Goal: Transaction & Acquisition: Purchase product/service

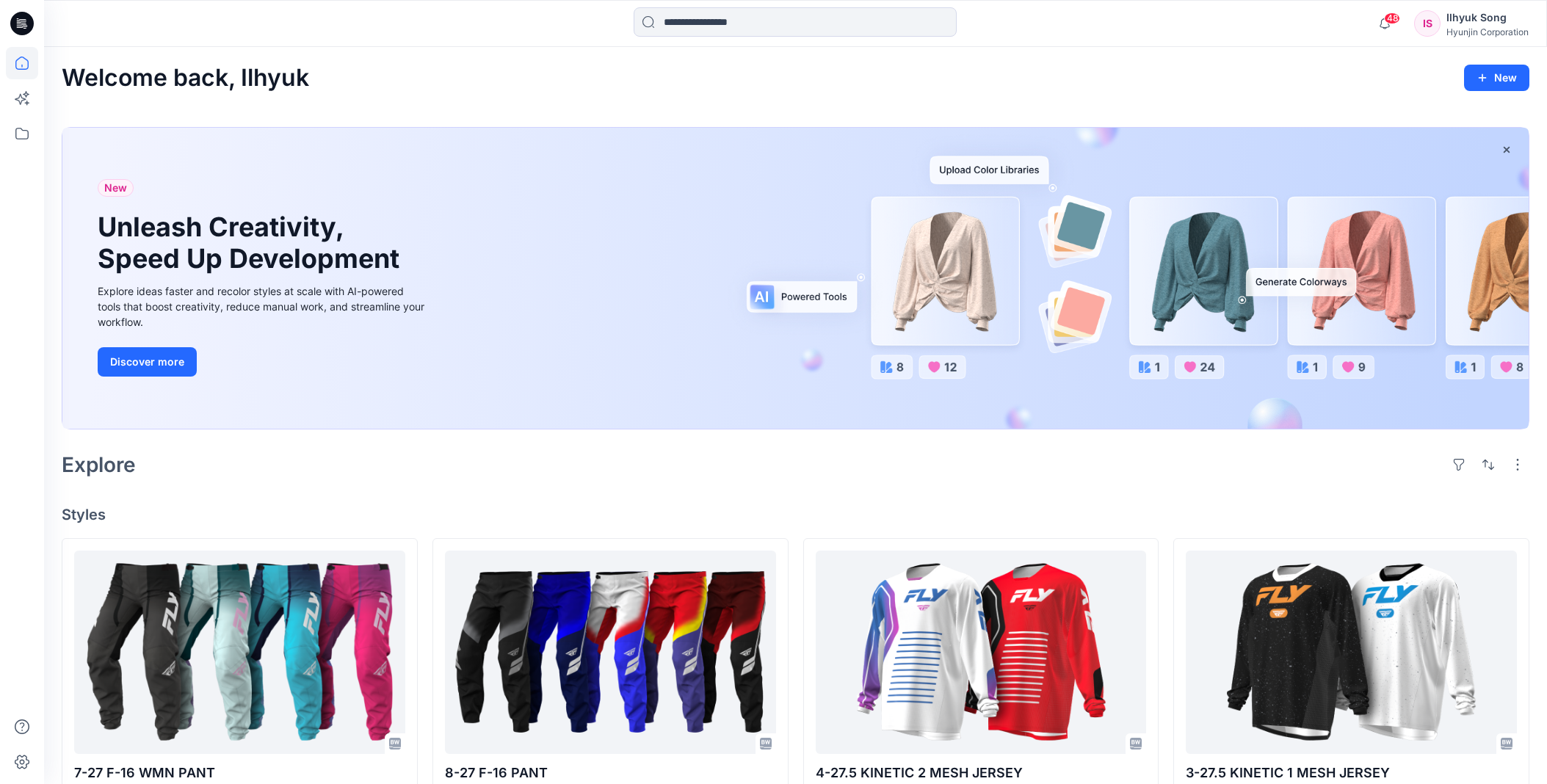
scroll to position [245, 0]
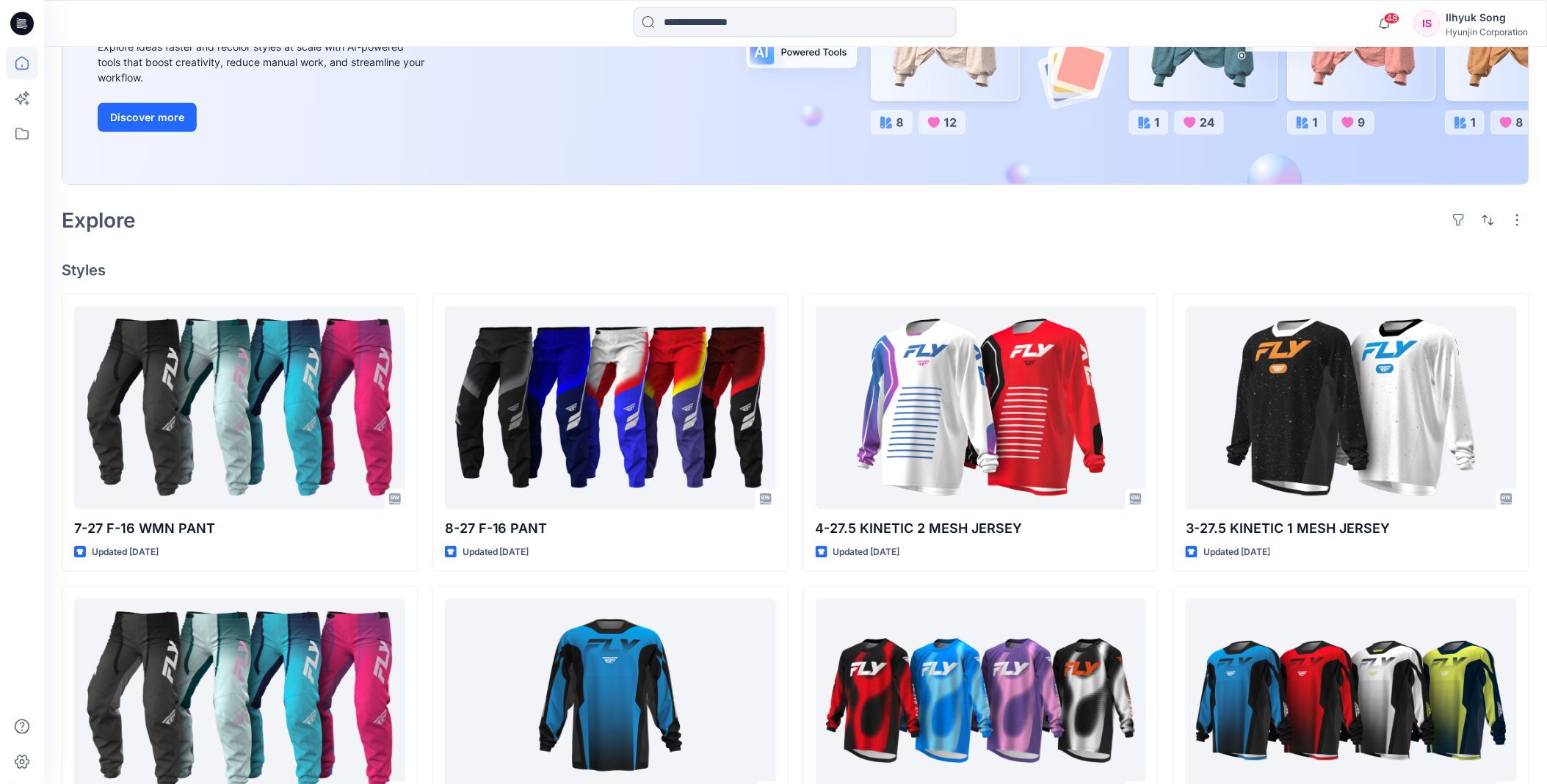
click at [715, 39] on div at bounding box center [795, 23] width 323 height 32
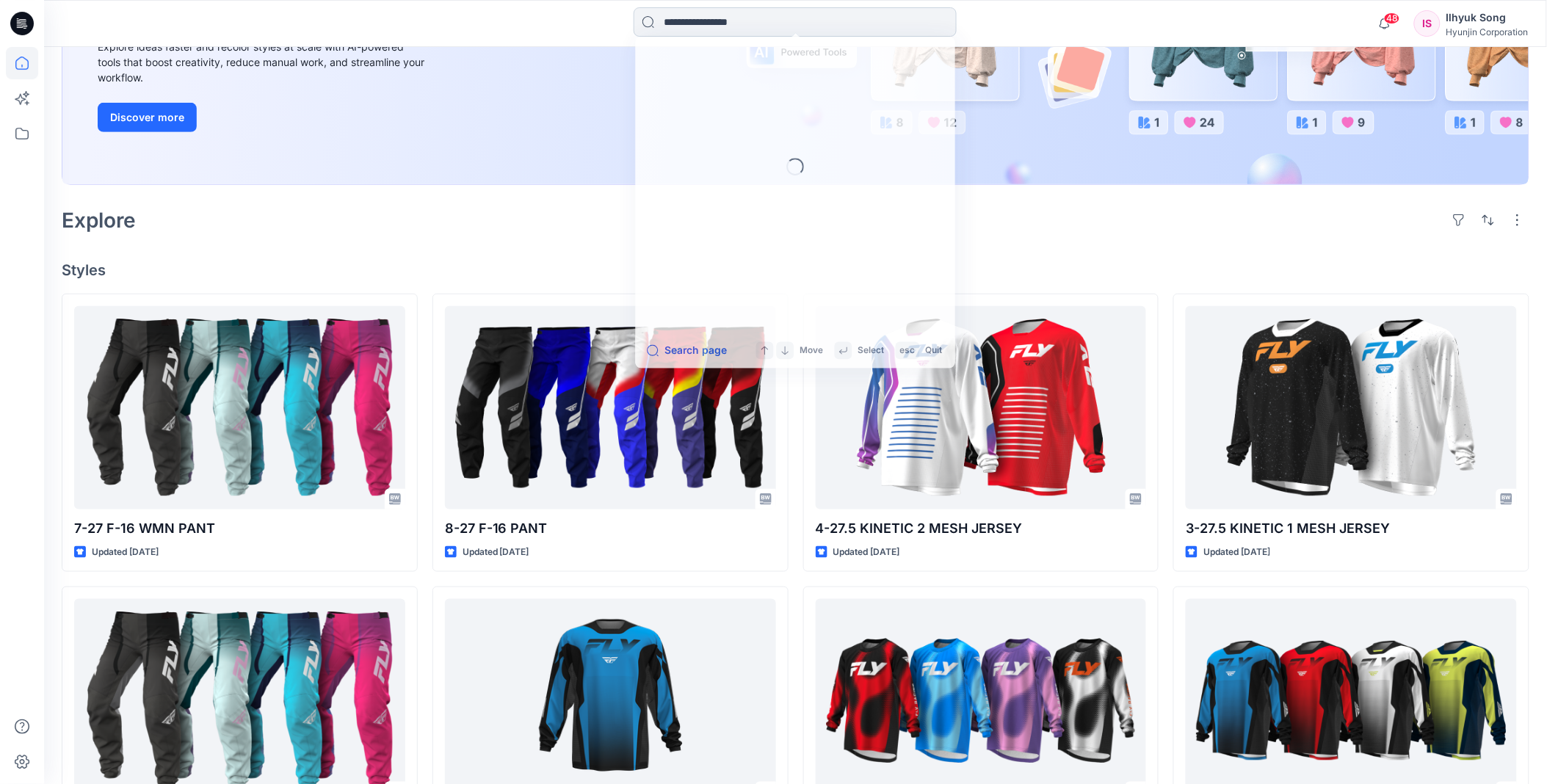
click at [714, 31] on input at bounding box center [795, 22] width 323 height 29
type input "*"
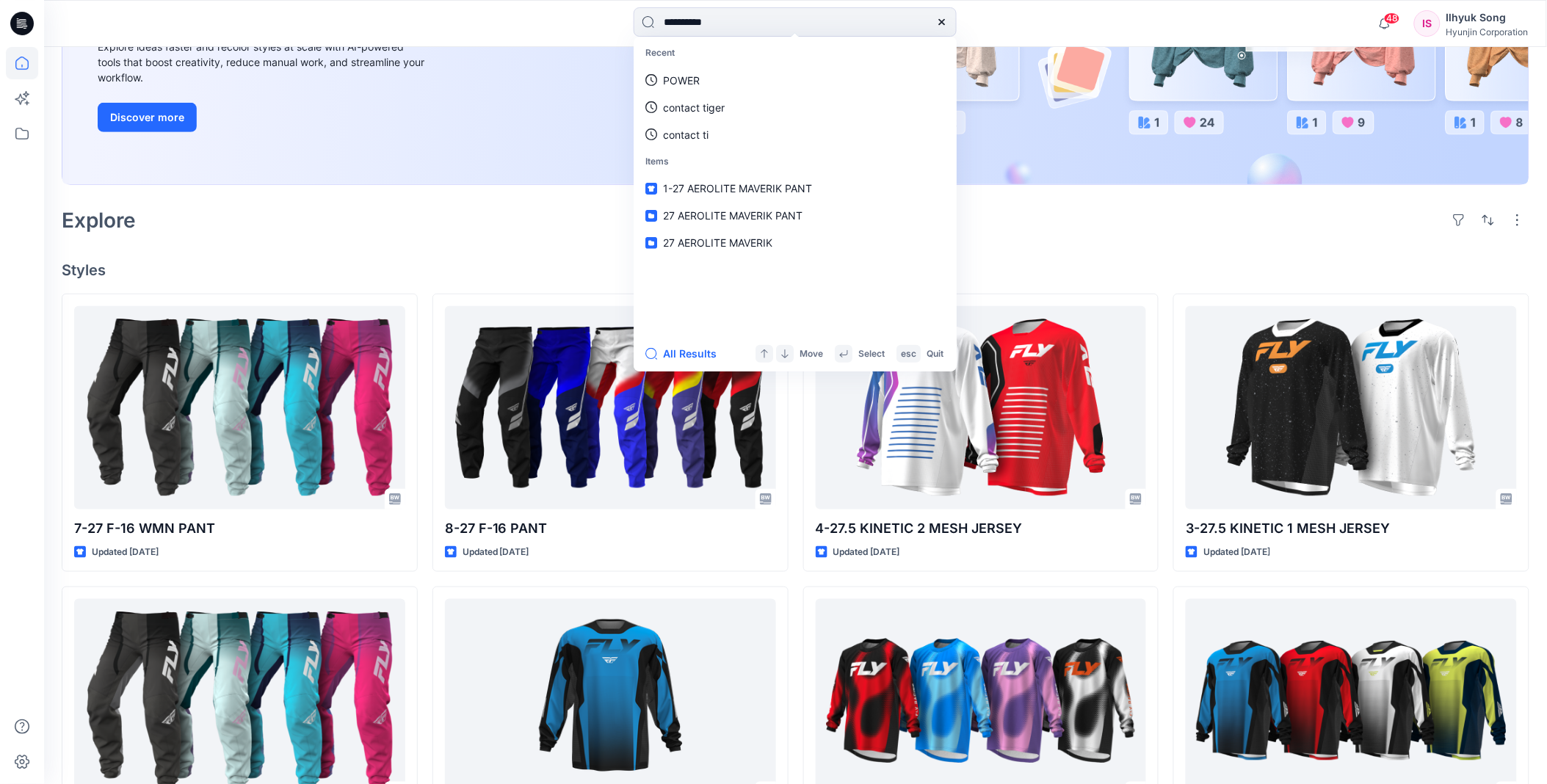
type input "**********"
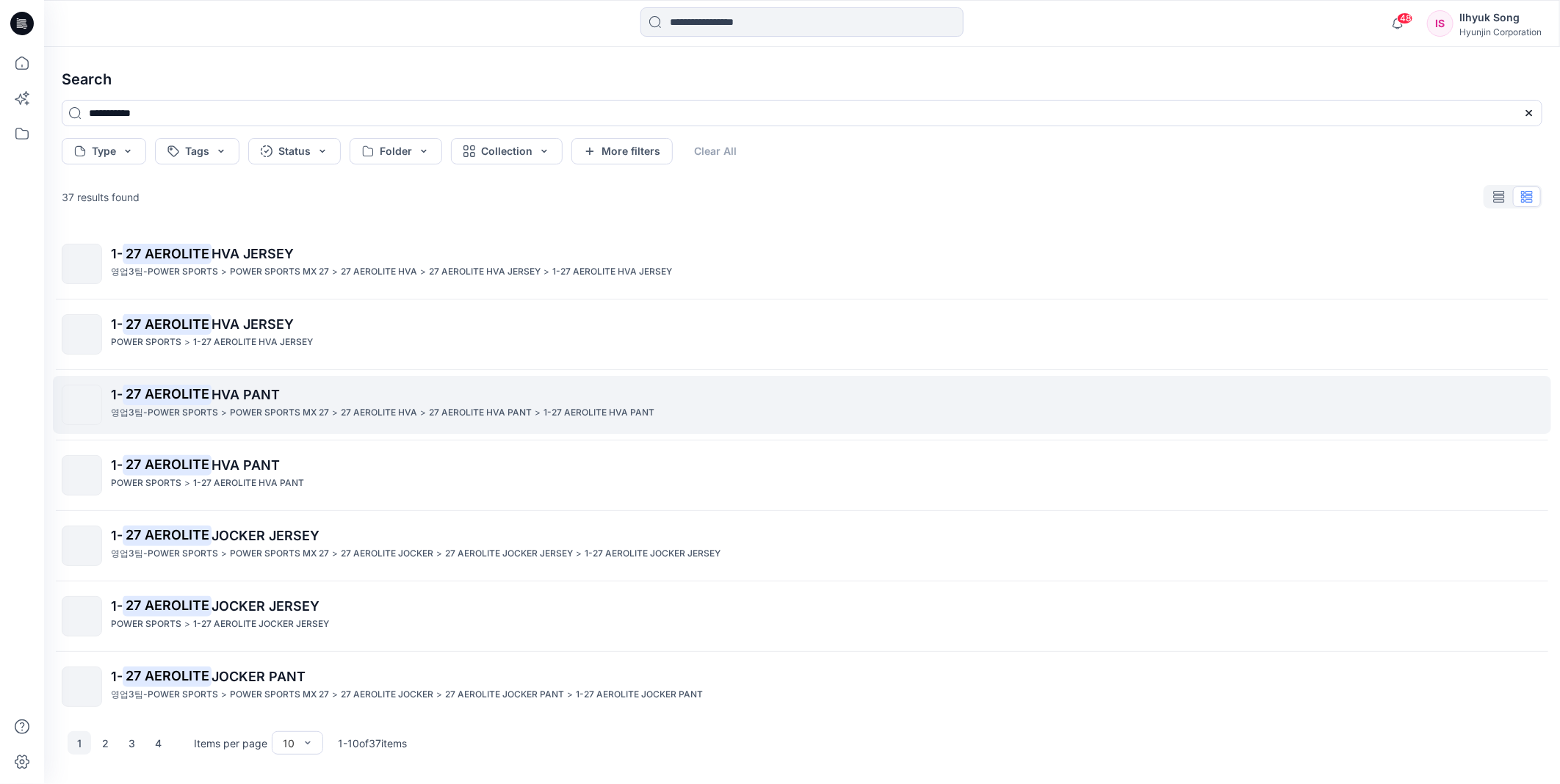
click at [235, 395] on span "HVA PANT" at bounding box center [245, 395] width 68 height 16
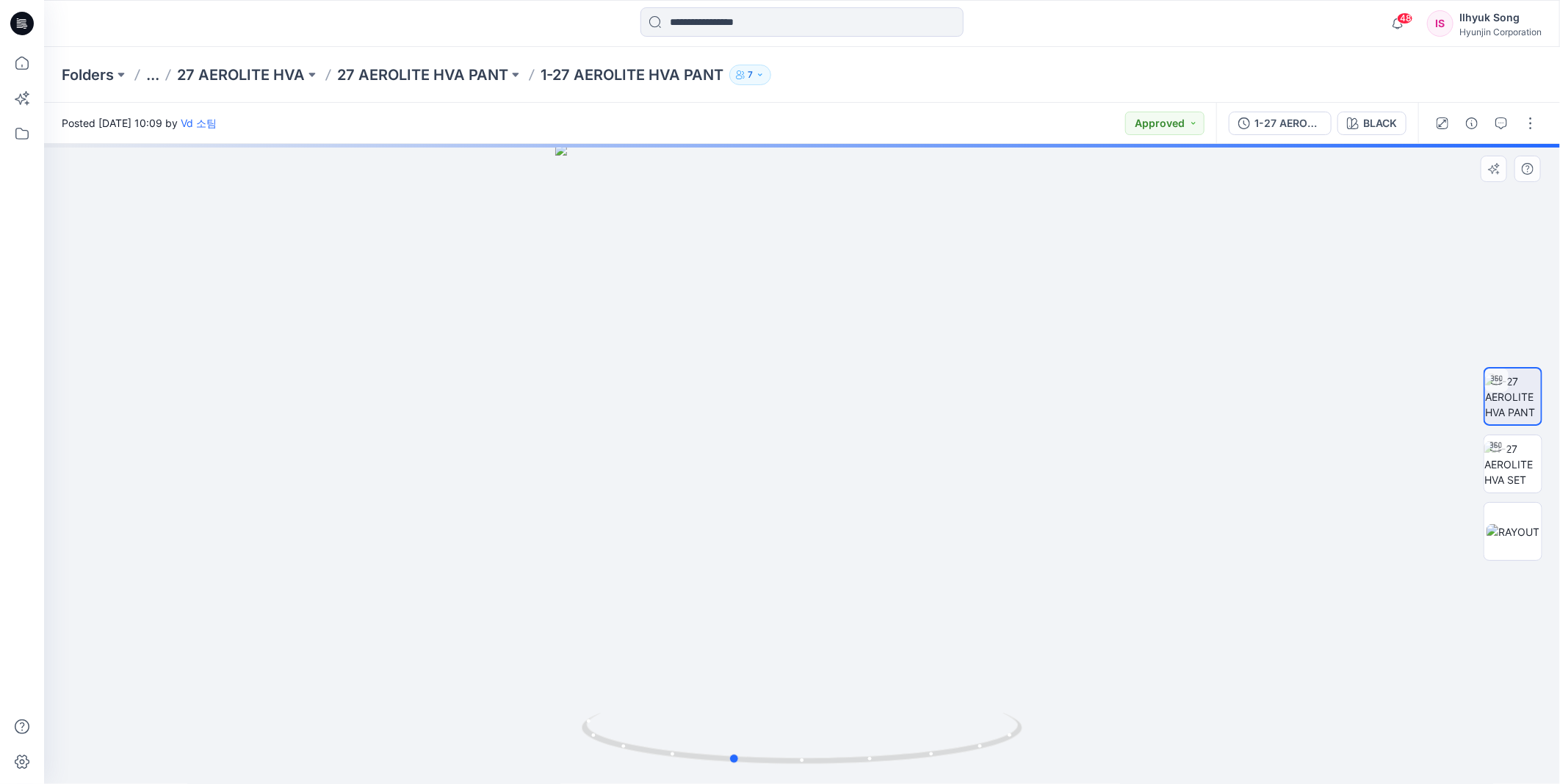
drag, startPoint x: 968, startPoint y: 439, endPoint x: 898, endPoint y: 441, distance: 70.0
click at [898, 441] on div at bounding box center [802, 464] width 1516 height 640
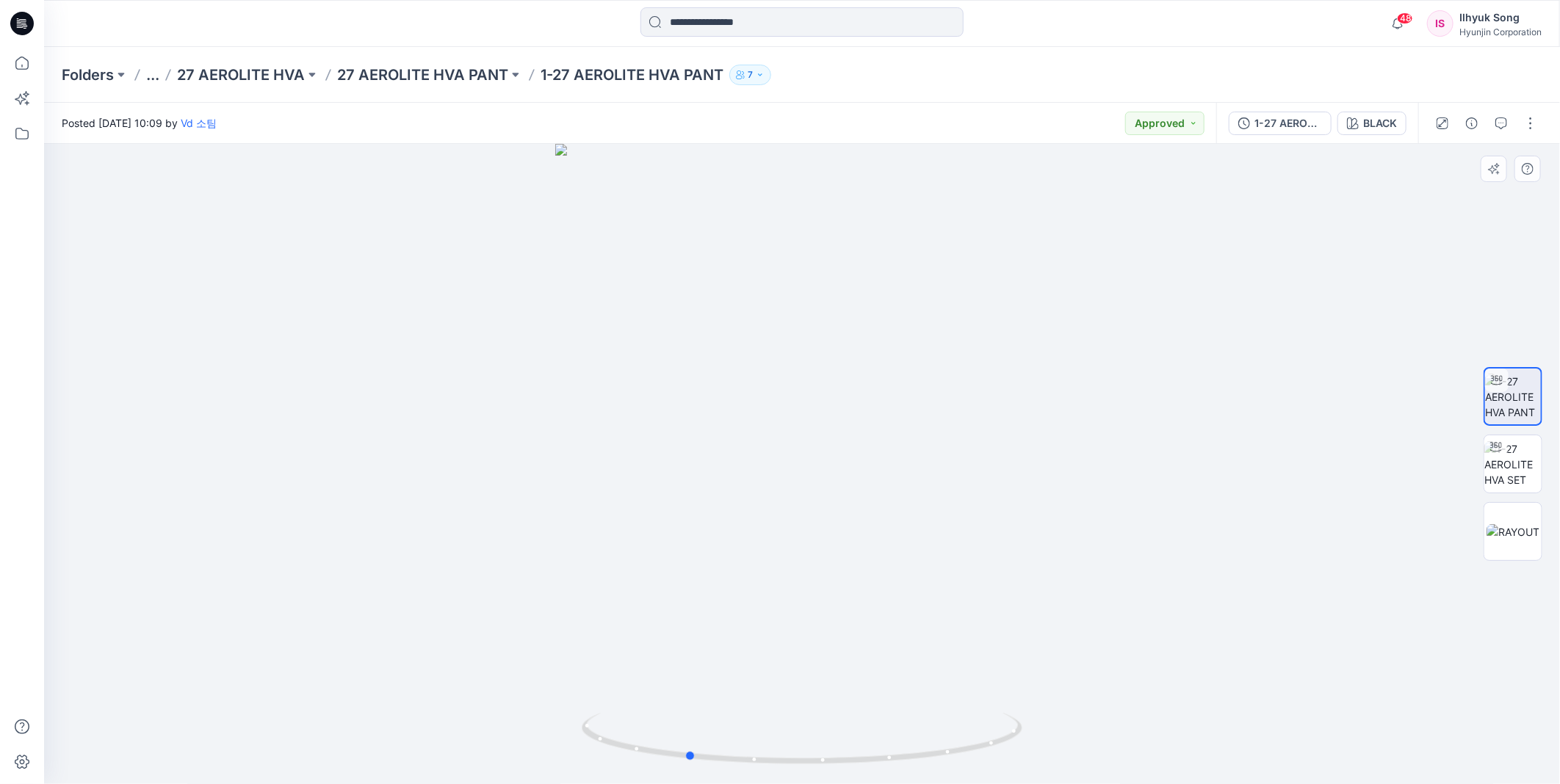
drag, startPoint x: 894, startPoint y: 356, endPoint x: 848, endPoint y: 360, distance: 46.2
click at [848, 360] on div at bounding box center [802, 464] width 1516 height 640
drag, startPoint x: 789, startPoint y: 233, endPoint x: 781, endPoint y: 346, distance: 113.3
click at [781, 346] on img at bounding box center [801, 427] width 741 height 715
